Goal: Find specific page/section: Find specific page/section

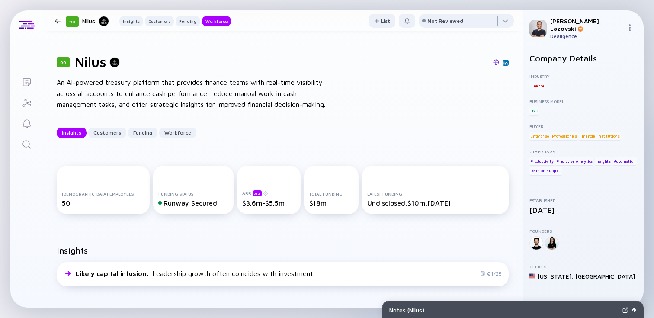
scroll to position [667, 0]
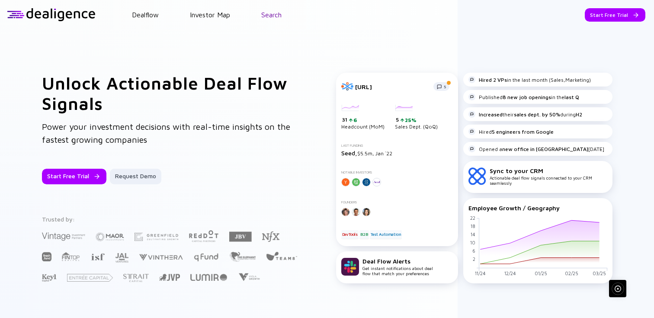
click at [272, 15] on link "Search" at bounding box center [271, 15] width 20 height 8
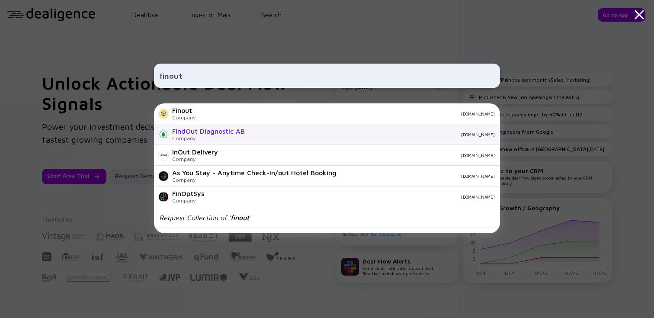
type input "finout"
click at [223, 131] on div "FindOut Diagnostic AB" at bounding box center [208, 131] width 73 height 8
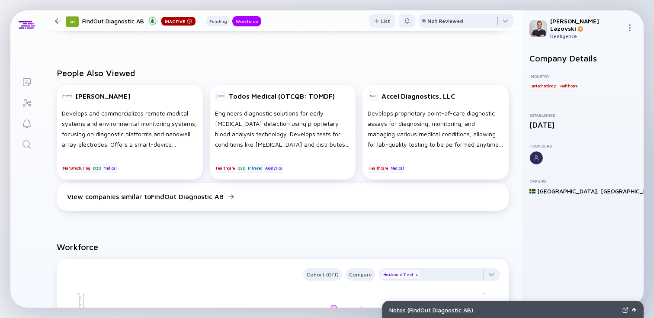
scroll to position [277, 0]
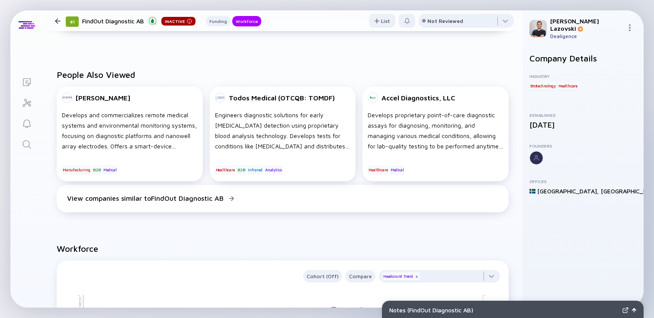
click at [28, 80] on icon "Lists" at bounding box center [27, 82] width 10 height 10
